Goal: Transaction & Acquisition: Purchase product/service

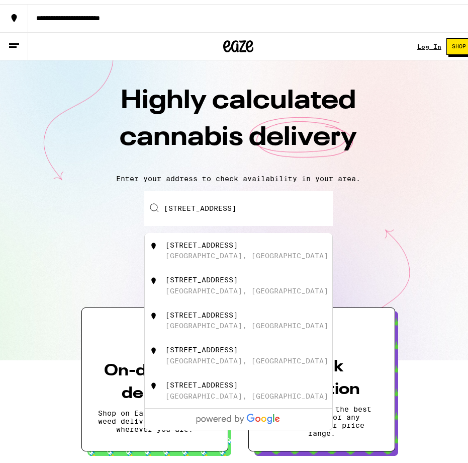
click at [235, 207] on input "[STREET_ADDRESS]" at bounding box center [238, 204] width 189 height 35
click at [212, 249] on div "Pocahontas, [GEOGRAPHIC_DATA]" at bounding box center [230, 251] width 131 height 8
type input "[STREET_ADDRESS][PERSON_NAME]"
